Goal: Check status

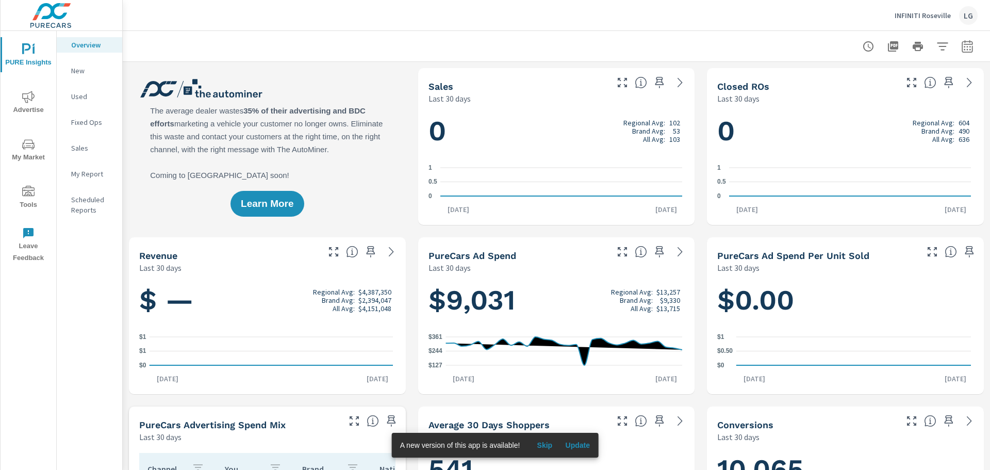
scroll to position [1, 0]
click at [29, 106] on span "Advertise" at bounding box center [29, 103] width 50 height 25
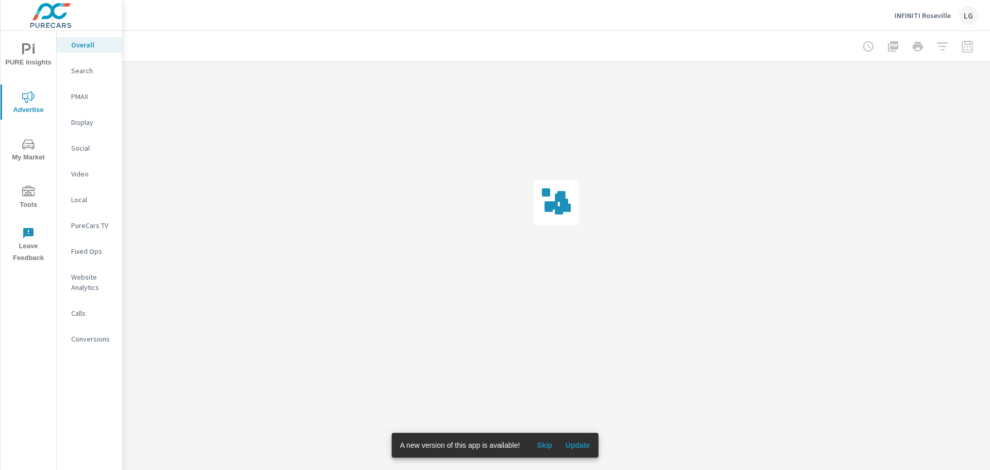
click at [36, 99] on span "Advertise" at bounding box center [29, 103] width 50 height 25
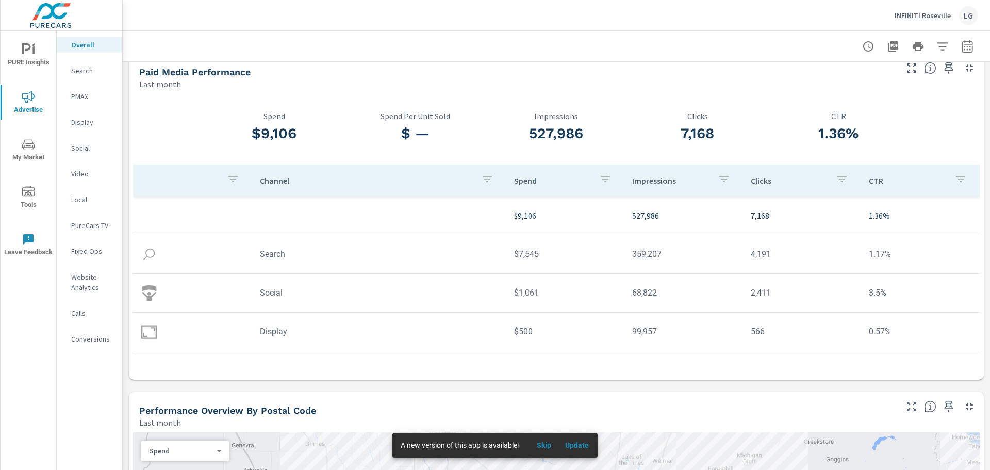
scroll to position [66, 0]
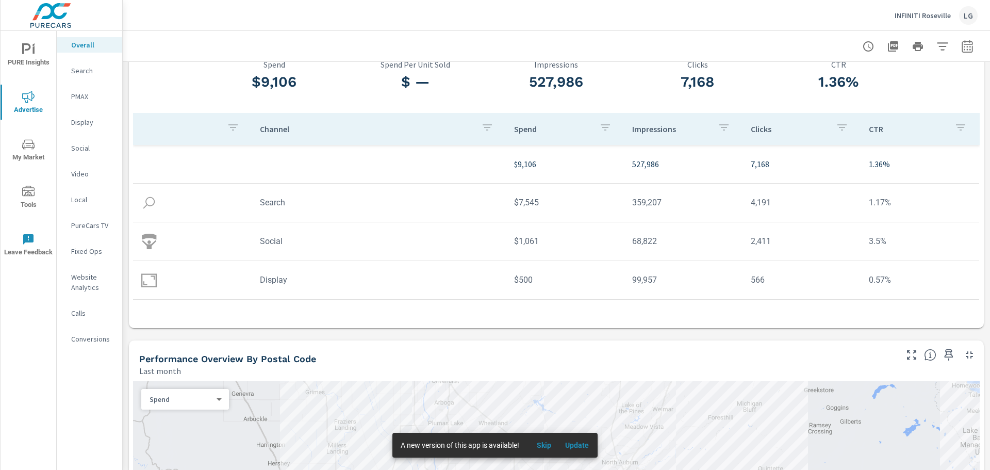
click at [931, 15] on p "INFINITI Roseville" at bounding box center [923, 15] width 56 height 9
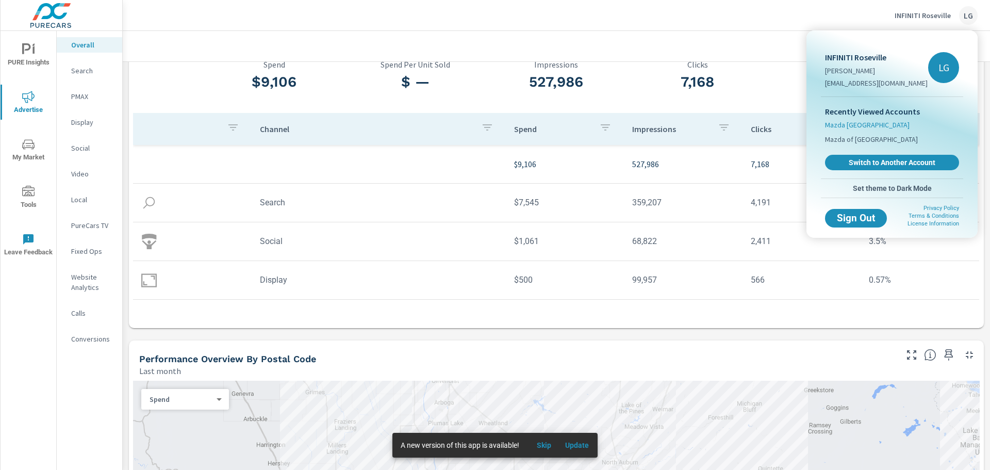
click at [860, 122] on span "Mazda [GEOGRAPHIC_DATA]" at bounding box center [867, 125] width 85 height 10
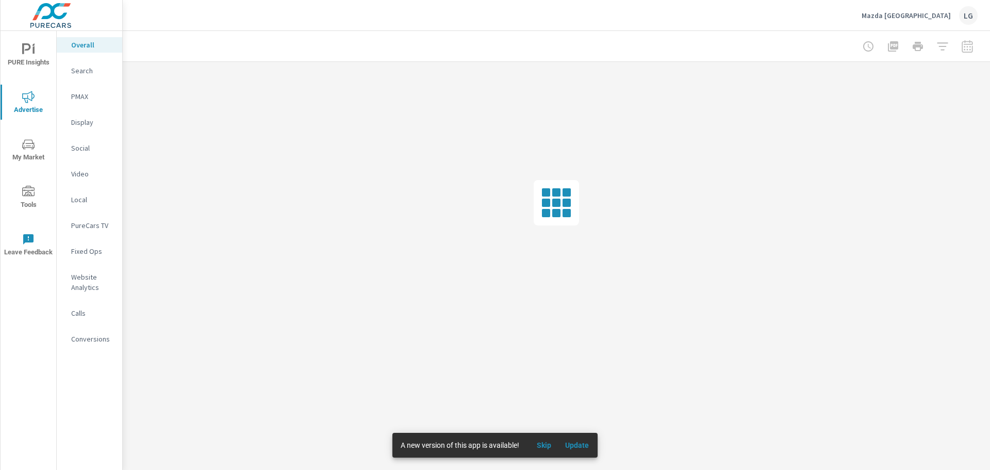
click at [585, 445] on span "Update" at bounding box center [577, 444] width 25 height 9
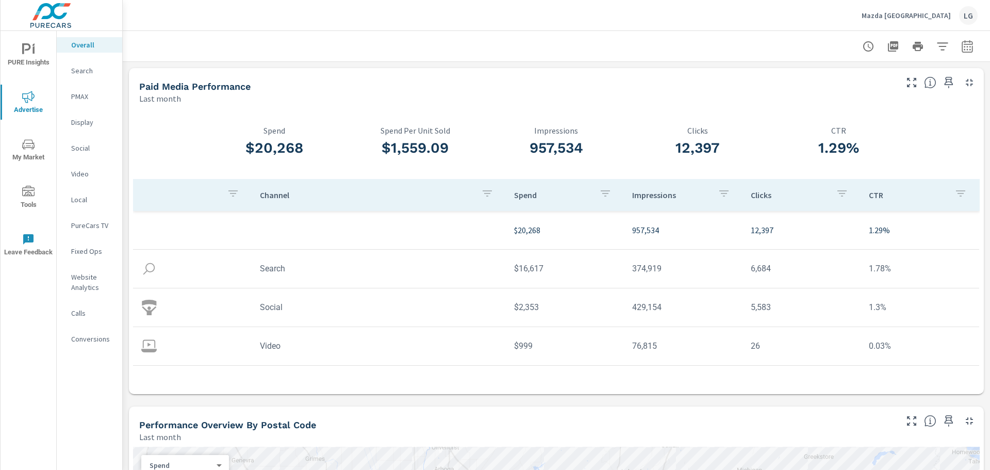
scroll to position [30, 0]
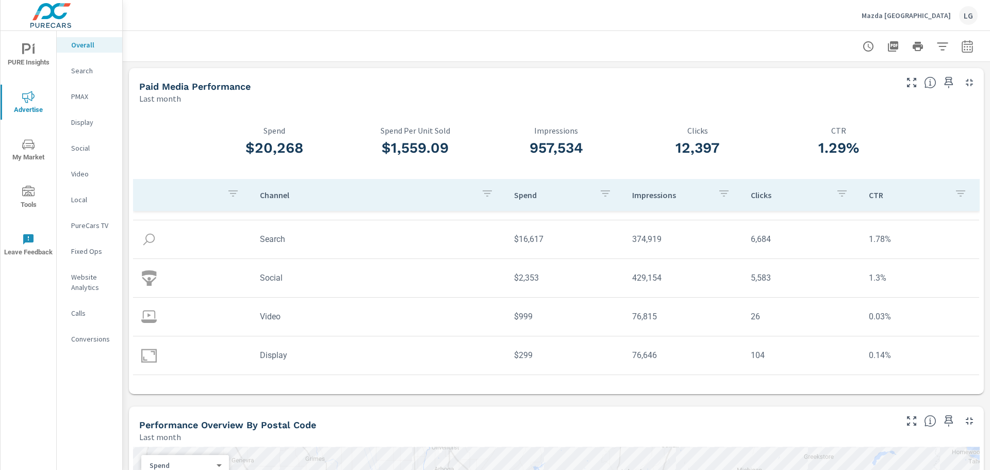
click at [836, 8] on div "Mazda Roseville LG" at bounding box center [556, 15] width 843 height 30
